Goal: Check status: Check status

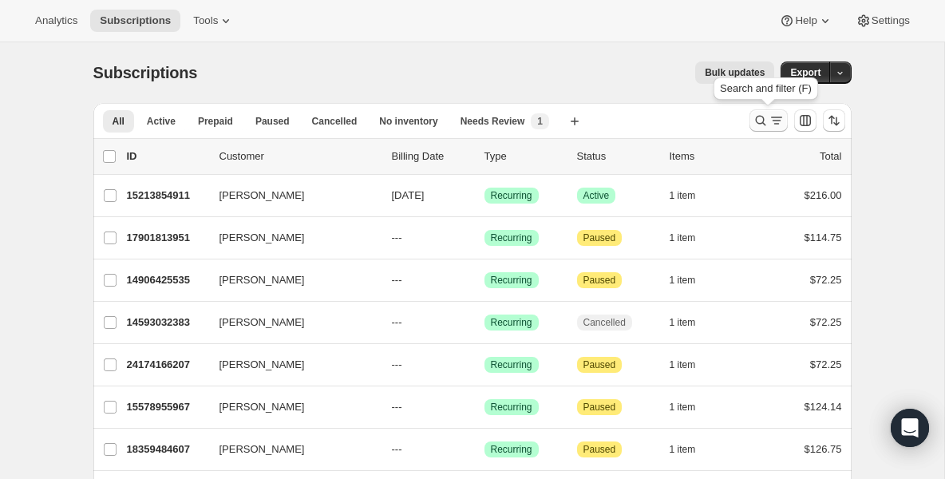
click at [754, 117] on icon "Search and filter results" at bounding box center [760, 120] width 16 height 16
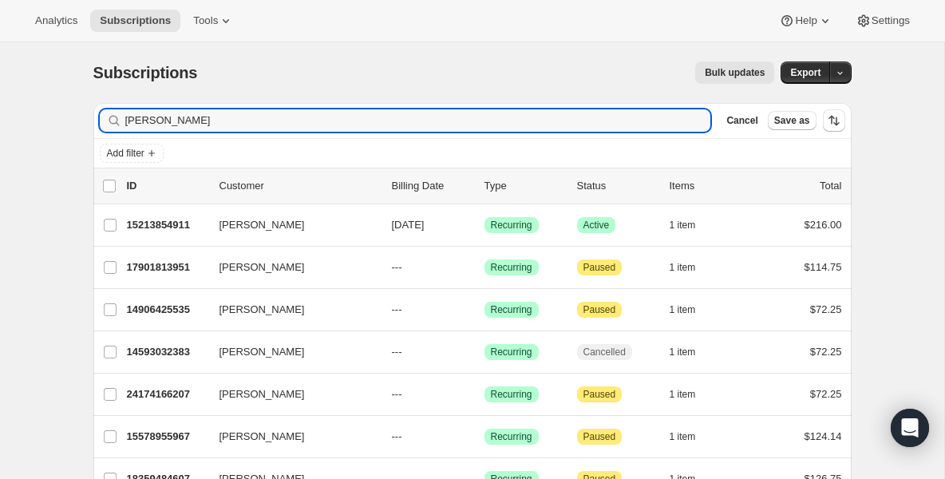
drag, startPoint x: 323, startPoint y: 116, endPoint x: 37, endPoint y: 40, distance: 295.7
click at [37, 40] on div "Analytics Subscriptions Tools Help Settings Skip to content Subscriptions. This…" at bounding box center [472, 315] width 945 height 631
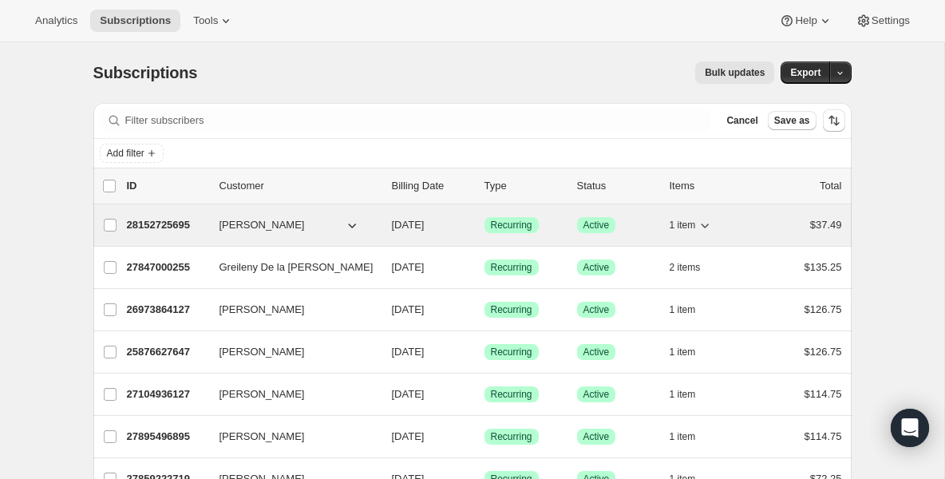
click at [159, 232] on p "28152725695" at bounding box center [167, 225] width 80 height 16
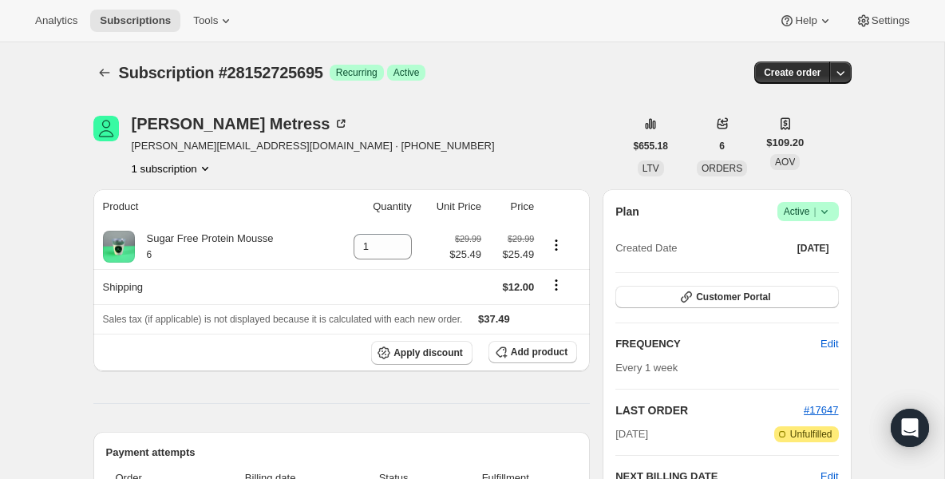
click at [824, 213] on icon at bounding box center [824, 211] width 16 height 16
click at [795, 243] on span "Pause subscription" at bounding box center [802, 243] width 88 height 12
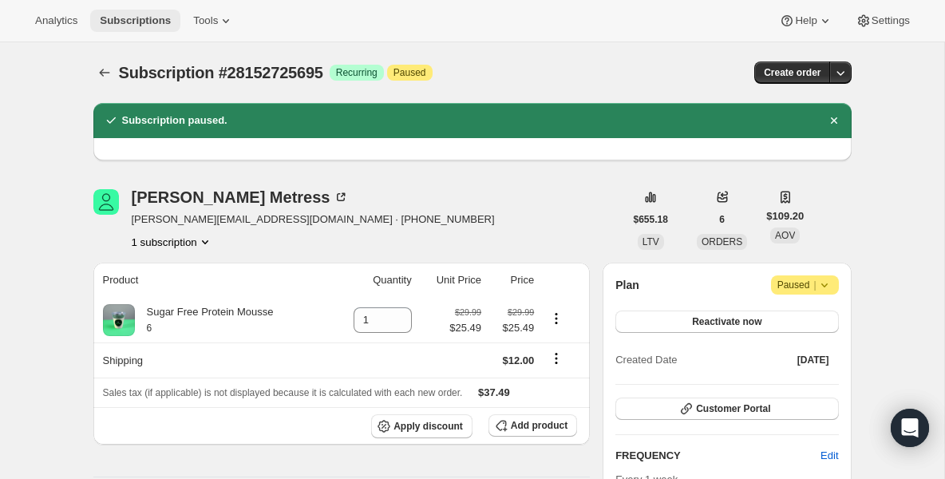
click at [97, 22] on button "Subscriptions" at bounding box center [135, 21] width 90 height 22
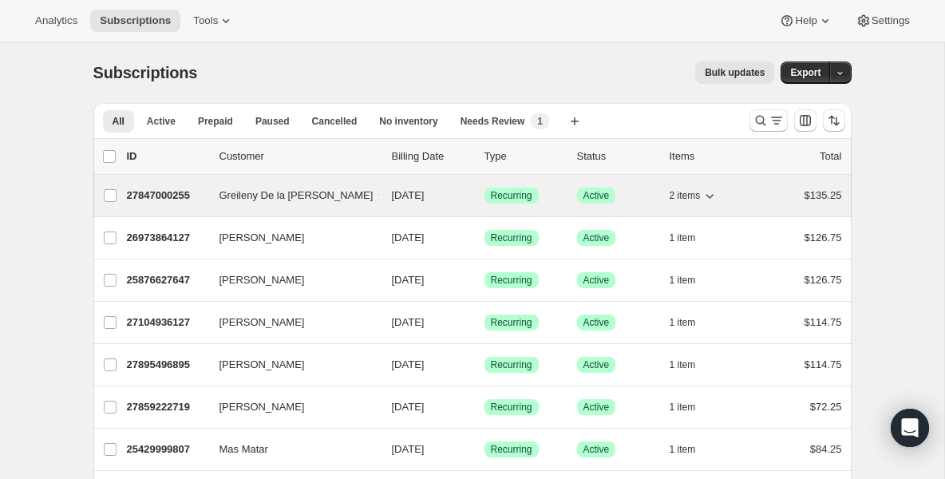
click at [184, 192] on p "27847000255" at bounding box center [167, 195] width 80 height 16
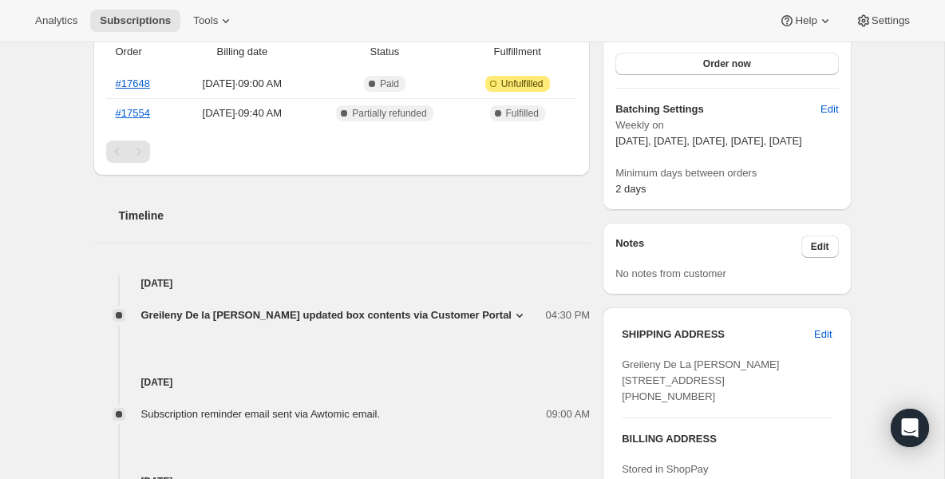
scroll to position [447, 0]
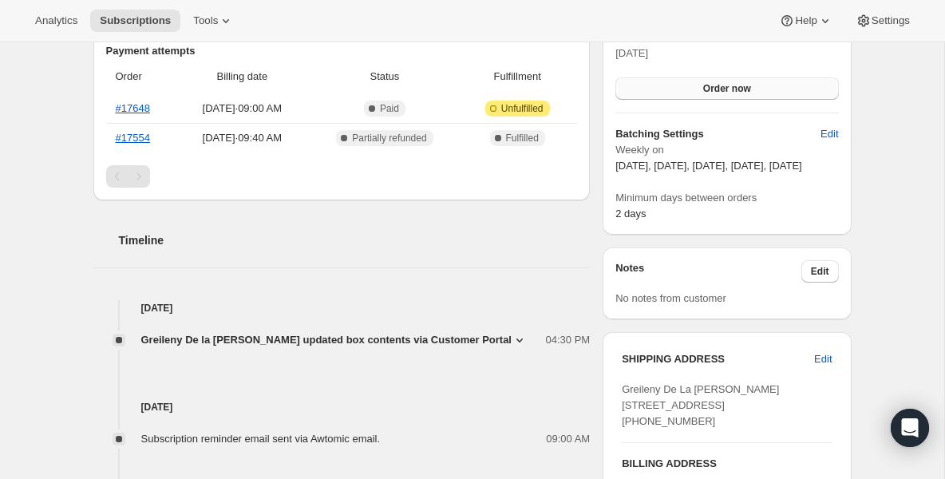
click at [732, 83] on span "Order now" at bounding box center [727, 88] width 48 height 13
click at [732, 83] on span "Click to confirm" at bounding box center [726, 88] width 73 height 13
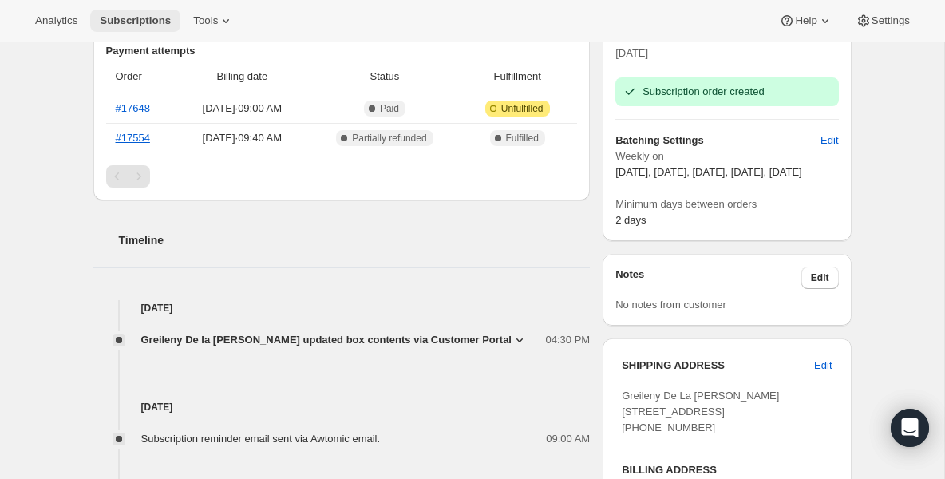
click at [139, 22] on span "Subscriptions" at bounding box center [135, 20] width 71 height 13
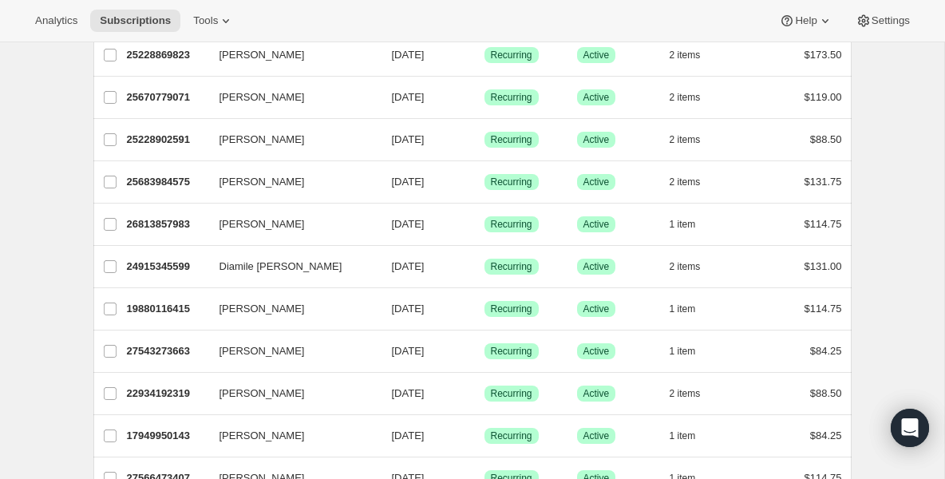
scroll to position [734, 0]
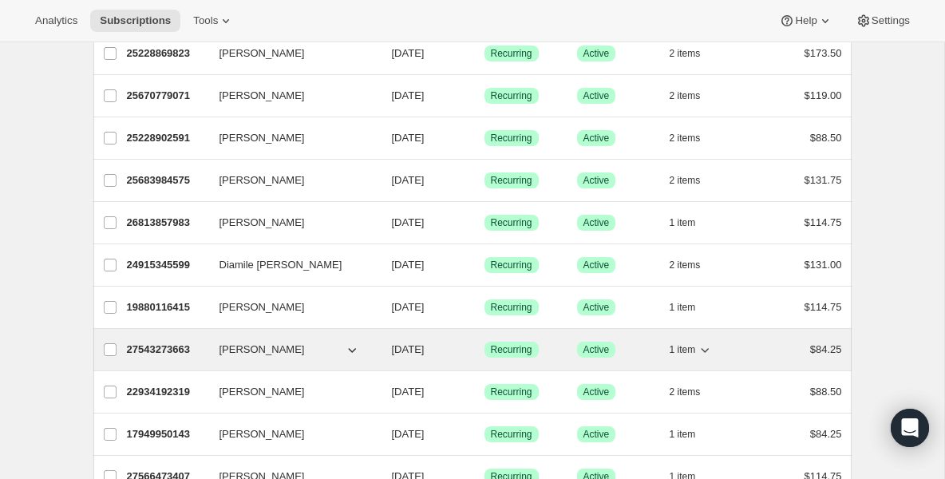
click at [172, 349] on p "27543273663" at bounding box center [167, 349] width 80 height 16
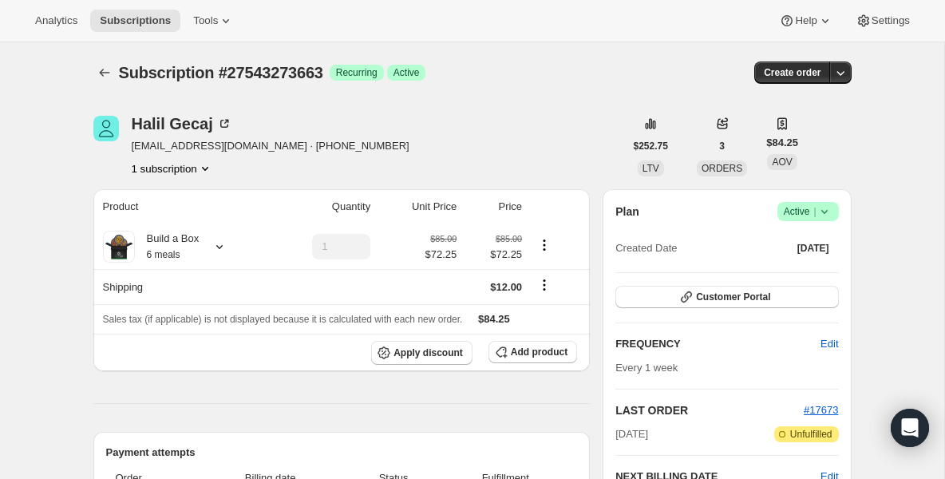
click at [828, 215] on icon at bounding box center [824, 211] width 16 height 16
click at [778, 245] on span "Pause subscription" at bounding box center [802, 243] width 88 height 12
